Goal: Information Seeking & Learning: Learn about a topic

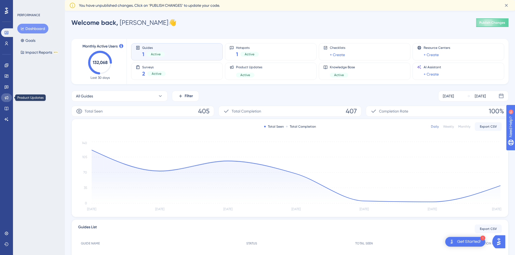
click at [9, 99] on link at bounding box center [6, 98] width 11 height 9
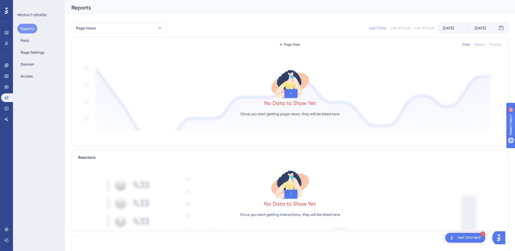
click at [34, 40] on div "Reports Posts Page Settings Domain Access" at bounding box center [39, 52] width 44 height 57
click at [25, 41] on button "Posts" at bounding box center [24, 41] width 15 height 10
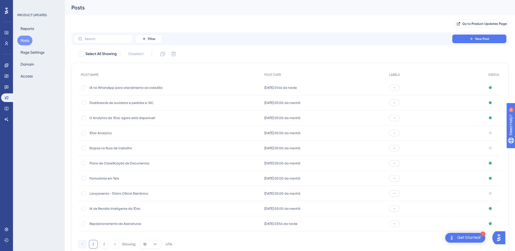
click at [128, 87] on span "IA no WhatsApp para atendimento ao cidadão" at bounding box center [132, 88] width 87 height 4
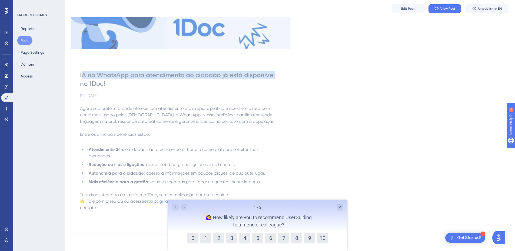
drag, startPoint x: 81, startPoint y: 78, endPoint x: 340, endPoint y: 91, distance: 258.8
click at [284, 75] on div "IA no WhatsApp para atendimento ao cidadão já está disponível no 1Doc! [DATE] A…" at bounding box center [180, 144] width 218 height 181
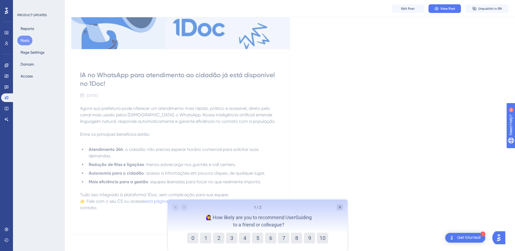
click at [342, 94] on div "IA no WhatsApp para atendimento ao cidadão já está disponível no 1Doc! [DATE] A…" at bounding box center [289, 89] width 437 height 291
click at [183, 207] on div at bounding box center [179, 207] width 15 height 6
click at [311, 237] on button "9" at bounding box center [309, 238] width 11 height 11
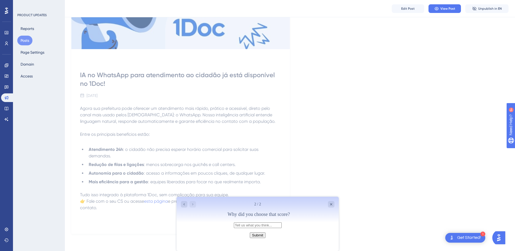
click at [247, 227] on input "text" at bounding box center [258, 226] width 48 height 6
drag, startPoint x: 272, startPoint y: 215, endPoint x: 296, endPoint y: 215, distance: 24.1
click at [296, 215] on div "Why did you choose that score?" at bounding box center [258, 214] width 151 height 7
click at [358, 179] on div "IA no WhatsApp para atendimento ao cidadão já está disponível no 1Doc! [DATE] A…" at bounding box center [289, 89] width 437 height 291
click at [234, 227] on input "text" at bounding box center [258, 226] width 48 height 6
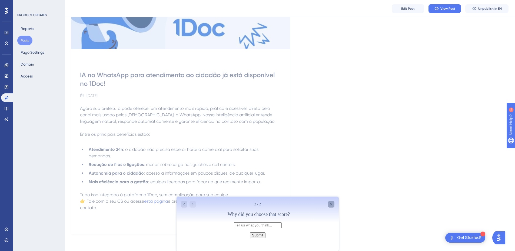
click at [329, 207] on div "Close survey" at bounding box center [331, 204] width 6 height 6
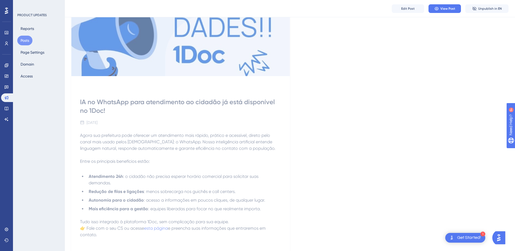
scroll to position [115, 0]
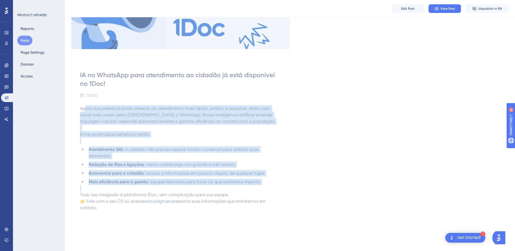
drag, startPoint x: 84, startPoint y: 107, endPoint x: 222, endPoint y: 187, distance: 159.3
click at [222, 187] on div "Agora sua prefeitura pode oferecer um atendimento mais rápido, prático e acessí…" at bounding box center [180, 164] width 201 height 119
click at [284, 174] on div "IA no WhatsApp para atendimento ao cidadão já está disponível no 1Doc! [DATE] A…" at bounding box center [180, 144] width 218 height 181
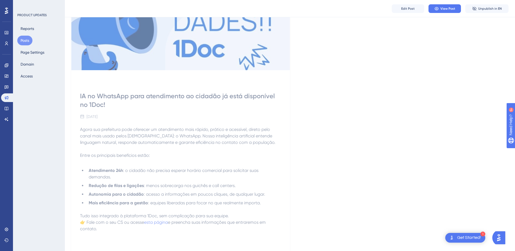
scroll to position [88, 0]
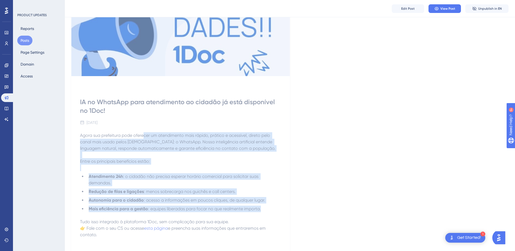
drag, startPoint x: 144, startPoint y: 134, endPoint x: 283, endPoint y: 201, distance: 153.8
click at [266, 205] on div "Agora sua prefeitura pode oferecer um atendimento mais rápido, prático e acessí…" at bounding box center [180, 191] width 201 height 119
click at [304, 202] on div "IA no WhatsApp para atendimento ao cidadão já está disponível no 1Doc! [DATE] A…" at bounding box center [289, 116] width 437 height 291
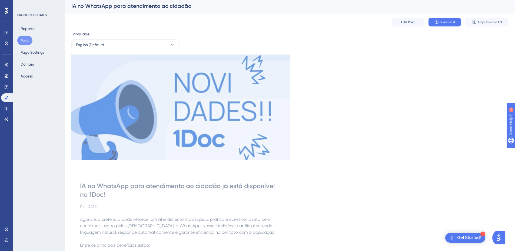
scroll to position [0, 0]
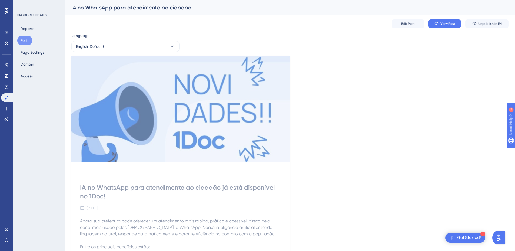
click at [24, 41] on button "Posts" at bounding box center [24, 41] width 15 height 10
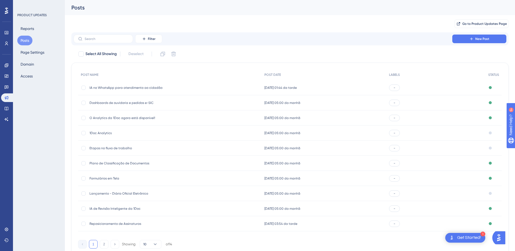
click at [142, 92] on div "IA no WhatsApp para atendimento ao cidadão IA no WhatsApp para atendimento ao c…" at bounding box center [132, 87] width 87 height 15
click at [128, 103] on span "Dashboards de ouvidoria e pedidos e-SIC" at bounding box center [132, 103] width 87 height 4
click at [118, 119] on span "O Analytics da 1Doc agora está disponível!" at bounding box center [132, 118] width 87 height 4
click at [102, 132] on span "1Doc Analytics" at bounding box center [132, 133] width 87 height 4
click at [113, 162] on span "Plano de Classificação de Documentos" at bounding box center [132, 163] width 87 height 4
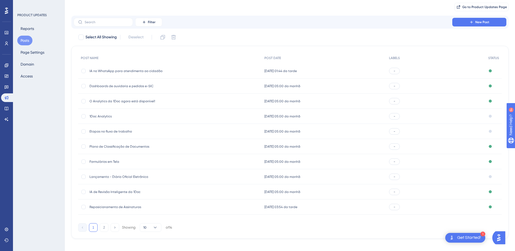
scroll to position [22, 0]
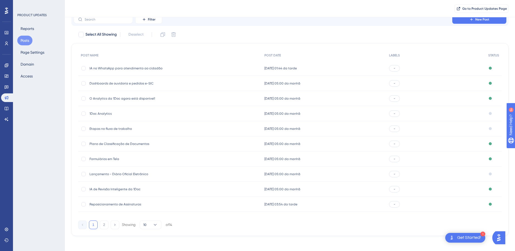
click at [120, 191] on span "IA de Revisão Inteligente da 1Doc" at bounding box center [132, 189] width 87 height 4
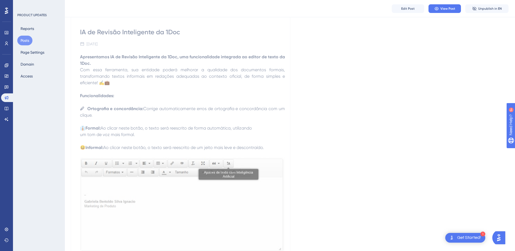
scroll to position [27, 0]
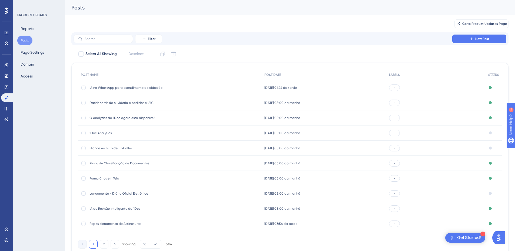
click at [154, 88] on span "IA no WhatsApp para atendimento ao cidadão" at bounding box center [132, 88] width 87 height 4
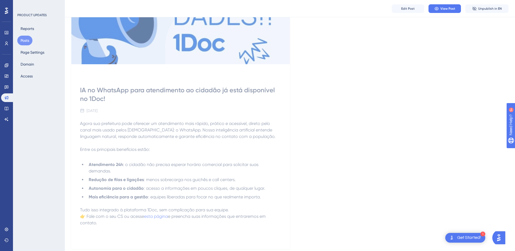
scroll to position [115, 0]
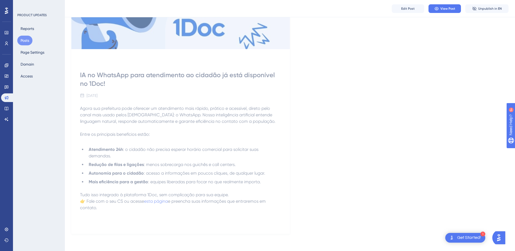
drag, startPoint x: 87, startPoint y: 201, endPoint x: 280, endPoint y: 207, distance: 193.9
click at [280, 207] on p "Tudo isso integrado à plataforma 1Doc, sem complicação para sua equipe. 👉 Fale …" at bounding box center [180, 201] width 201 height 19
drag, startPoint x: 306, startPoint y: 202, endPoint x: 292, endPoint y: 205, distance: 14.2
click at [306, 202] on div "IA no WhatsApp para atendimento ao cidadão já está disponível no 1Doc! [DATE] A…" at bounding box center [289, 89] width 437 height 291
click at [149, 212] on div "Agora sua prefeitura pode oferecer um atendimento mais rápido, prático e acessí…" at bounding box center [180, 164] width 201 height 119
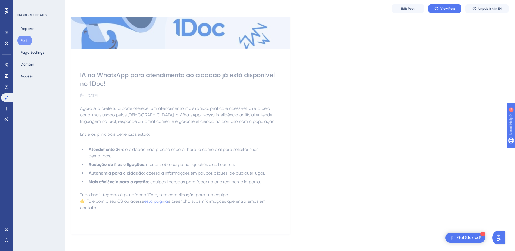
drag, startPoint x: 102, startPoint y: 201, endPoint x: 135, endPoint y: 219, distance: 37.1
click at [135, 219] on div "Agora sua prefeitura pode oferecer um atendimento mais rápido, prático e acessí…" at bounding box center [180, 164] width 201 height 119
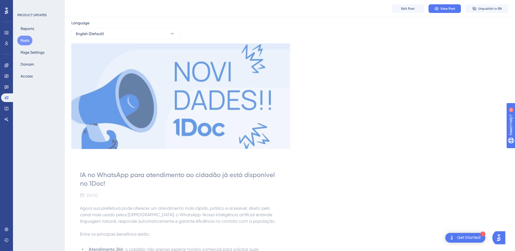
scroll to position [0, 0]
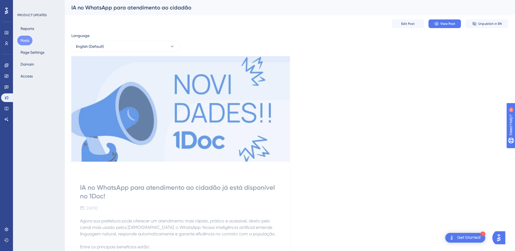
click at [364, 88] on div "IA no WhatsApp para atendimento ao cidadão já está disponível no 1Doc! [DATE] A…" at bounding box center [289, 201] width 437 height 291
click at [6, 98] on icon at bounding box center [6, 98] width 4 height 4
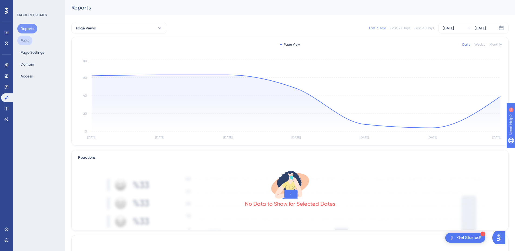
click at [25, 40] on button "Posts" at bounding box center [24, 41] width 15 height 10
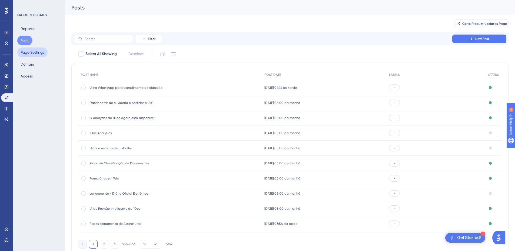
click at [26, 52] on button "Page Settings" at bounding box center [32, 53] width 30 height 10
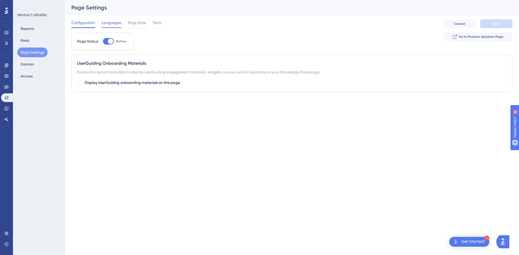
click at [104, 24] on span "Languages" at bounding box center [112, 22] width 20 height 6
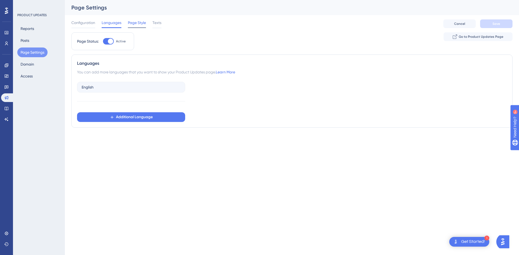
click at [135, 25] on span "Page Style" at bounding box center [137, 22] width 18 height 6
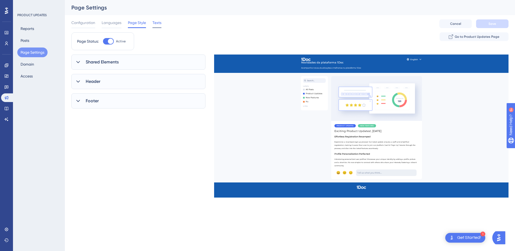
click at [153, 21] on span "Texts" at bounding box center [156, 22] width 9 height 6
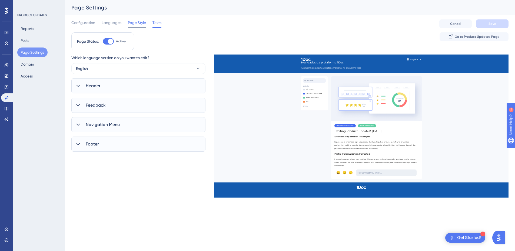
click at [137, 24] on span "Page Style" at bounding box center [137, 22] width 18 height 6
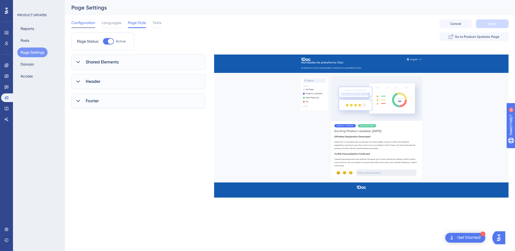
click at [82, 25] on span "Configuration" at bounding box center [83, 22] width 24 height 6
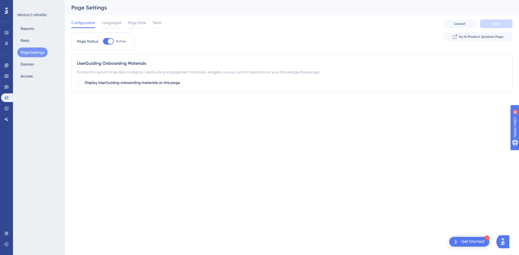
click at [32, 56] on button "Page Settings" at bounding box center [32, 53] width 30 height 10
click at [143, 23] on span "Page Style" at bounding box center [137, 22] width 18 height 6
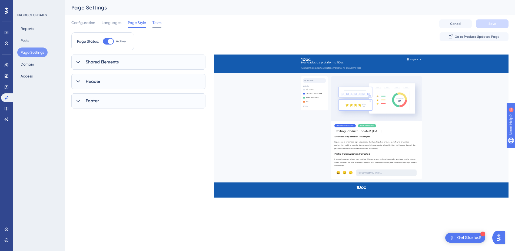
click at [158, 26] on div "Texts" at bounding box center [156, 23] width 9 height 9
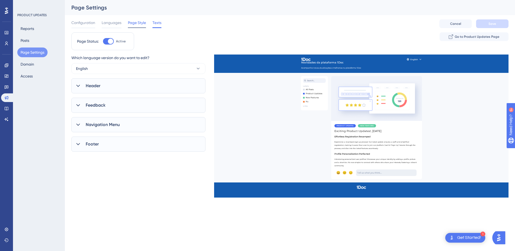
click at [146, 26] on div "Page Style" at bounding box center [137, 23] width 18 height 9
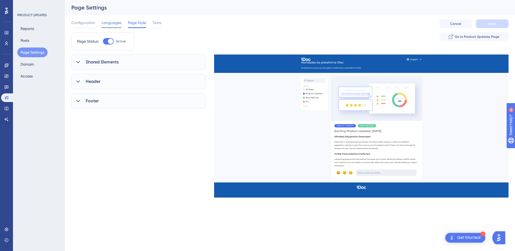
click at [103, 22] on span "Languages" at bounding box center [112, 22] width 20 height 6
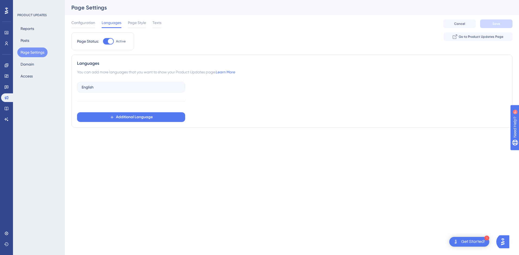
click at [97, 22] on div "Configuration Languages Page Style Texts" at bounding box center [116, 23] width 90 height 9
click at [79, 23] on span "Configuration" at bounding box center [83, 22] width 24 height 6
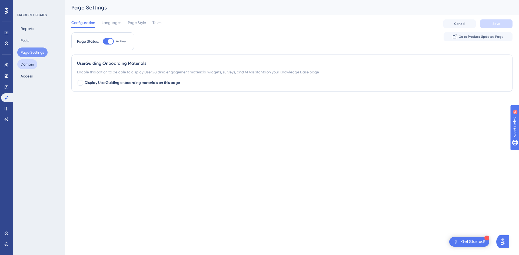
click at [35, 64] on button "Domain" at bounding box center [27, 64] width 20 height 10
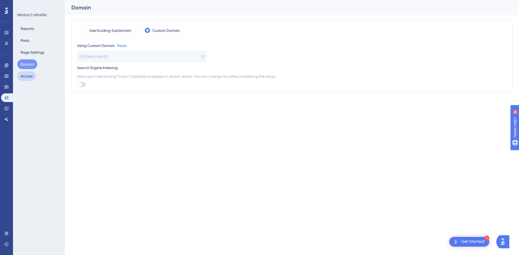
click at [29, 76] on button "Access" at bounding box center [26, 76] width 19 height 10
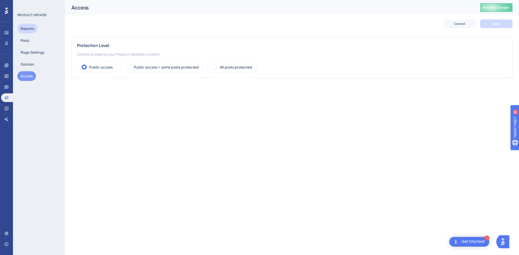
click at [31, 32] on button "Reports" at bounding box center [27, 29] width 20 height 10
